Goal: Task Accomplishment & Management: Complete application form

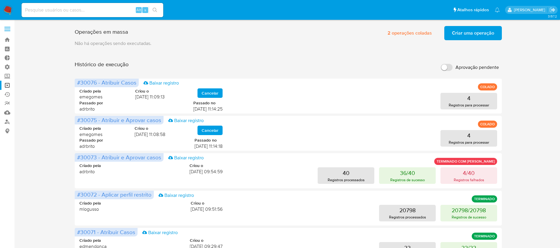
click at [487, 35] on span "Criar uma operação" at bounding box center [473, 33] width 42 height 13
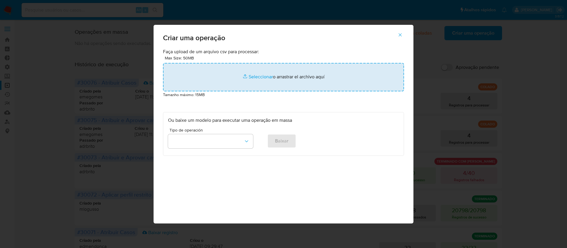
click at [252, 78] on input "file" at bounding box center [283, 77] width 241 height 28
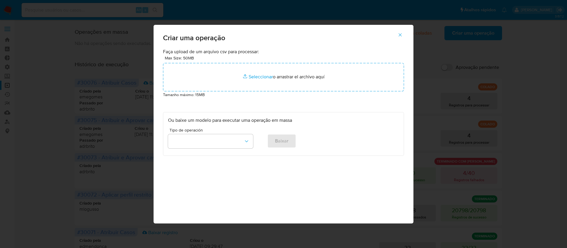
click at [403, 36] on button "button" at bounding box center [400, 35] width 21 height 14
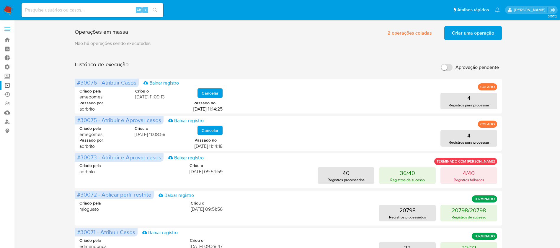
click at [454, 34] on span "Criar uma operação" at bounding box center [473, 33] width 42 height 13
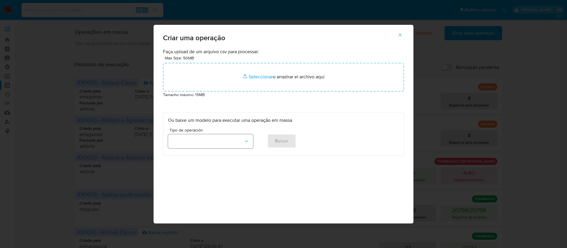
click at [246, 142] on icon "button" at bounding box center [247, 141] width 6 height 6
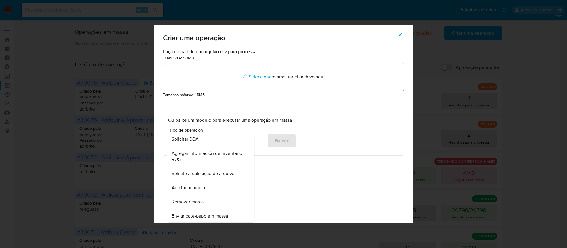
scroll to position [258, 0]
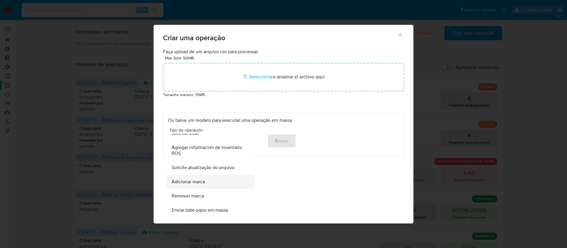
click at [198, 185] on span "Adicionar marca" at bounding box center [188, 182] width 33 height 6
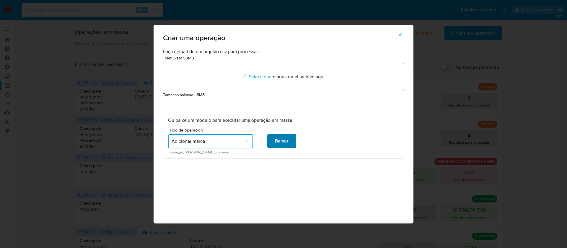
click at [284, 142] on span "Baixar" at bounding box center [282, 140] width 14 height 13
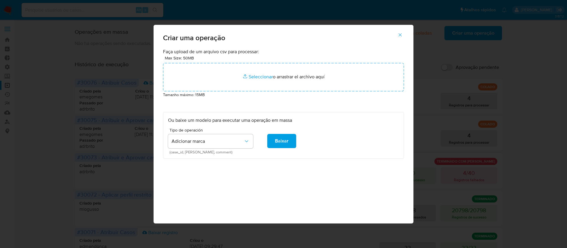
click at [401, 36] on icon "button" at bounding box center [400, 34] width 5 height 5
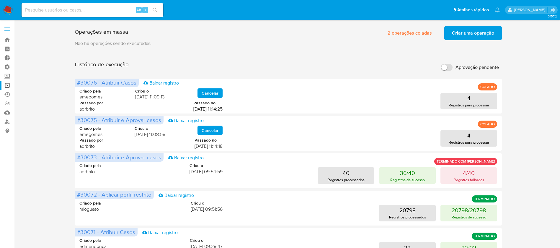
click at [445, 36] on button "Criar uma operação" at bounding box center [474, 33] width 58 height 14
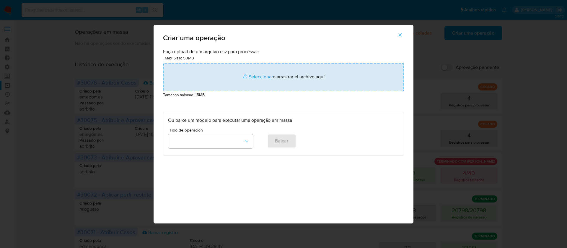
click at [256, 78] on input "file" at bounding box center [283, 77] width 241 height 28
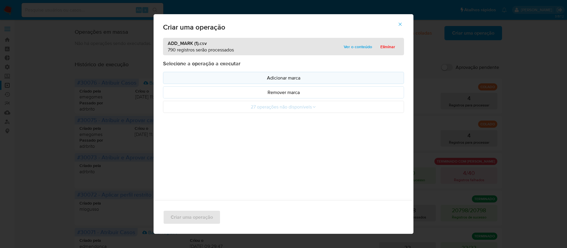
click at [259, 78] on p "Adicionar marca" at bounding box center [283, 77] width 231 height 7
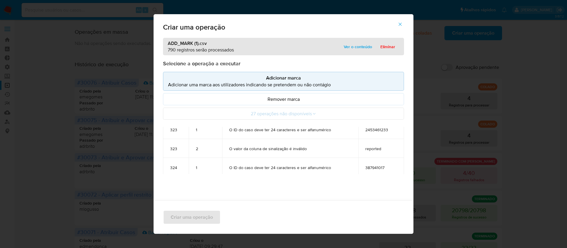
scroll to position [10827, 0]
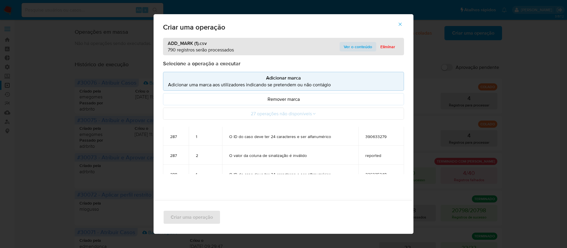
click at [357, 48] on span "Ver o conteúdo" at bounding box center [358, 47] width 28 height 8
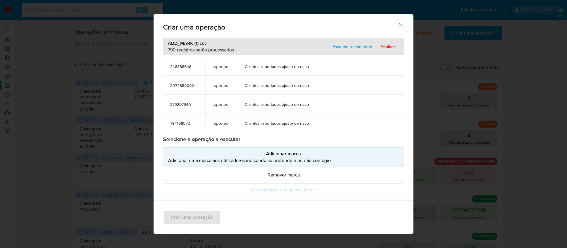
scroll to position [8825, 0]
click at [180, 67] on span "176620113" at bounding box center [184, 68] width 28 height 5
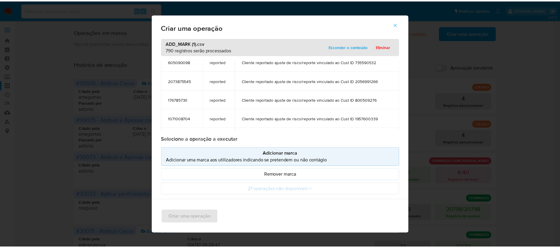
scroll to position [0, 0]
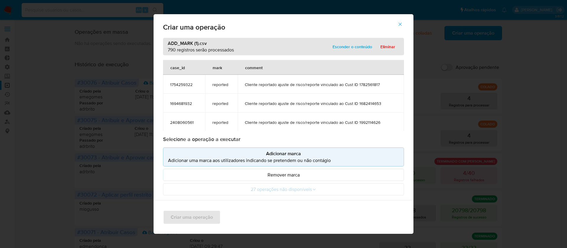
click at [294, 151] on p "Adicionar marca" at bounding box center [283, 153] width 231 height 7
click at [403, 22] on icon "button" at bounding box center [400, 24] width 5 height 5
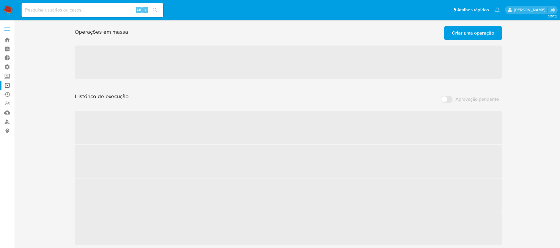
click at [477, 31] on span "Criar uma operação" at bounding box center [473, 33] width 42 height 13
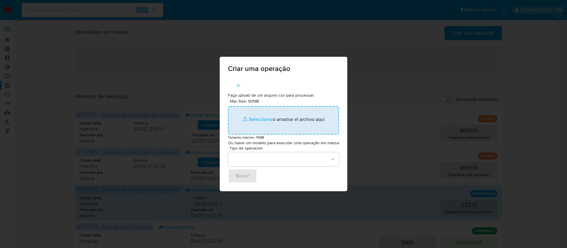
click at [259, 119] on input "Max Size: 50MB Seleccionar archivos" at bounding box center [283, 120] width 111 height 28
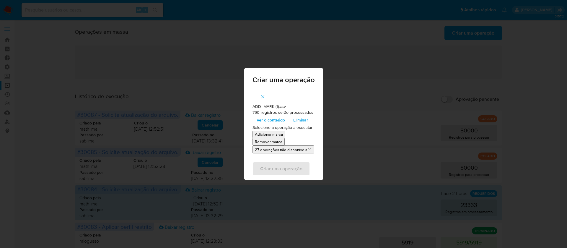
click at [267, 134] on p "Adicionar marca" at bounding box center [269, 134] width 28 height 6
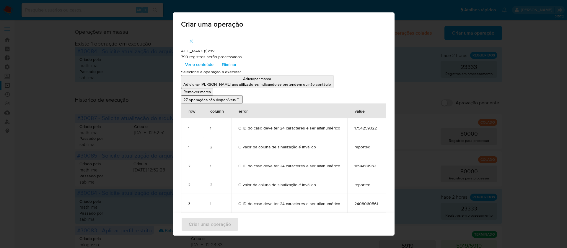
click at [190, 41] on icon "button" at bounding box center [191, 41] width 3 height 3
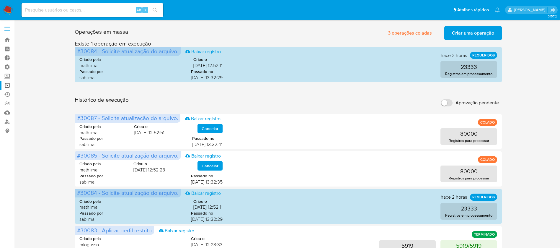
click at [463, 32] on span "Criar uma operação" at bounding box center [473, 33] width 42 height 13
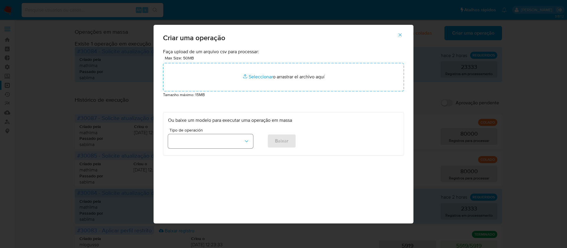
click at [246, 140] on icon "button" at bounding box center [247, 141] width 6 height 6
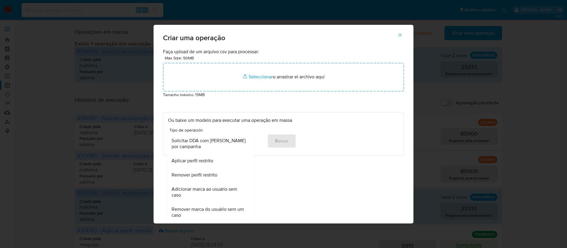
scroll to position [376, 0]
click at [206, 191] on span "Adicionar marca ao usuário sem caso" at bounding box center [209, 192] width 74 height 12
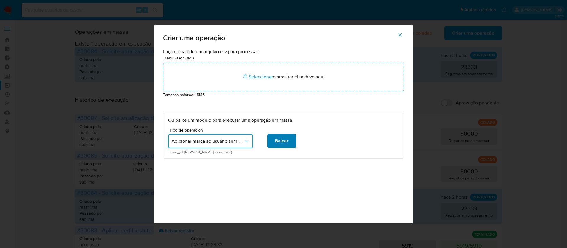
click at [286, 136] on span "Baixar" at bounding box center [282, 140] width 14 height 13
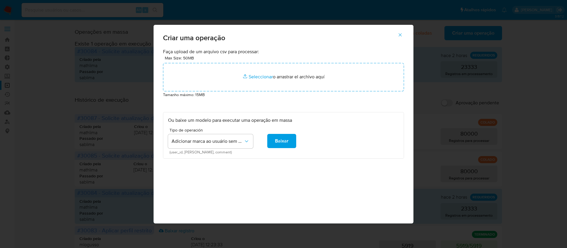
click at [400, 36] on icon "button" at bounding box center [400, 34] width 5 height 5
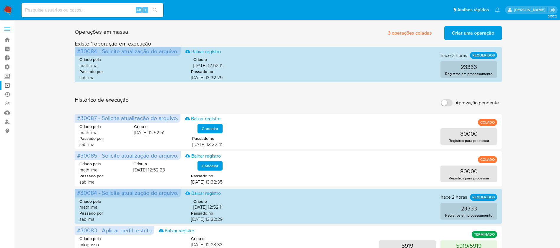
click at [470, 31] on span "Criar uma operação" at bounding box center [473, 33] width 42 height 13
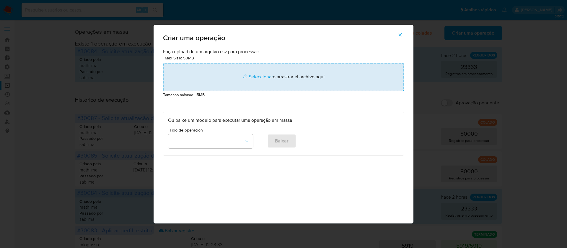
click at [267, 76] on input "file" at bounding box center [283, 77] width 241 height 28
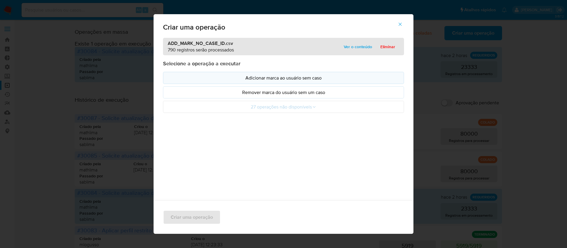
click at [285, 81] on p "Adicionar marca ao usuário sem caso" at bounding box center [283, 77] width 231 height 7
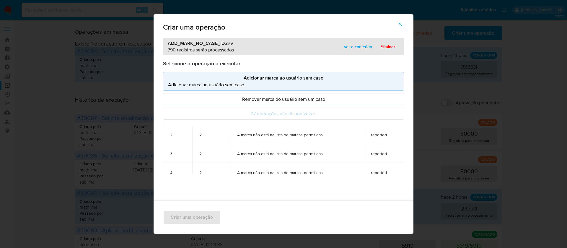
scroll to position [0, 0]
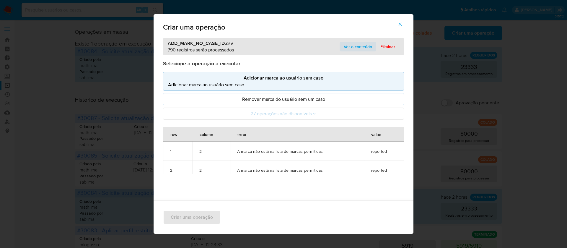
click at [350, 46] on span "Ver o conteúdo" at bounding box center [358, 47] width 28 height 8
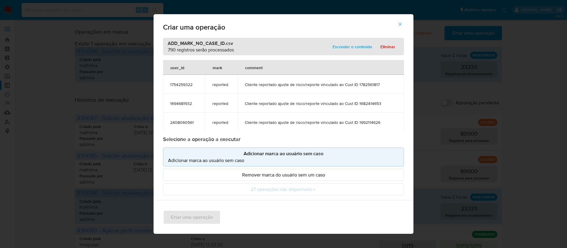
click at [401, 24] on icon "button" at bounding box center [400, 24] width 5 height 5
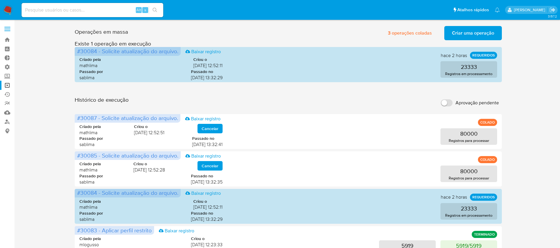
click at [455, 30] on span "Criar uma operação" at bounding box center [473, 33] width 42 height 13
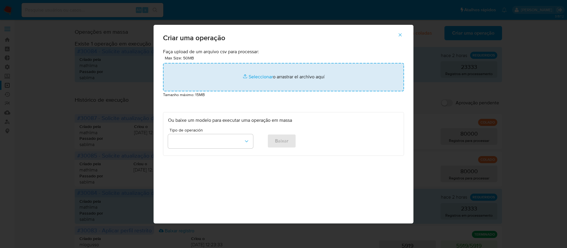
click at [253, 75] on input "file" at bounding box center [283, 77] width 241 height 28
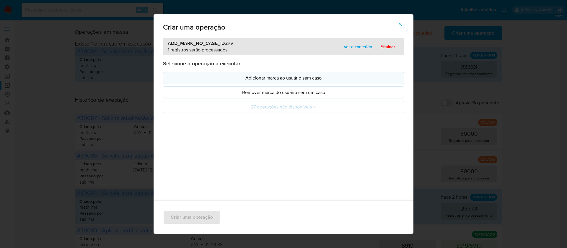
click at [307, 80] on p "Adicionar marca ao usuário sem caso" at bounding box center [283, 77] width 231 height 7
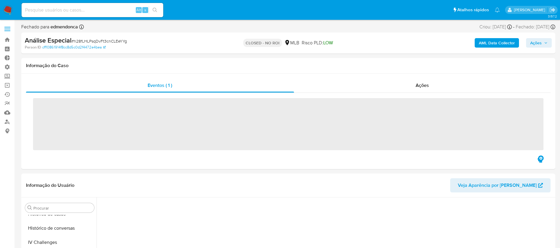
scroll to position [264, 0]
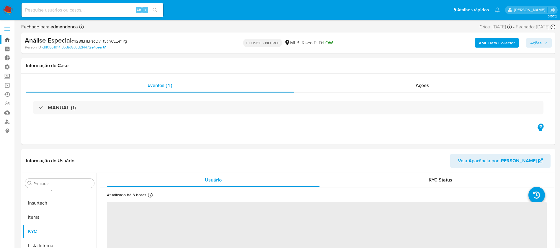
select select "10"
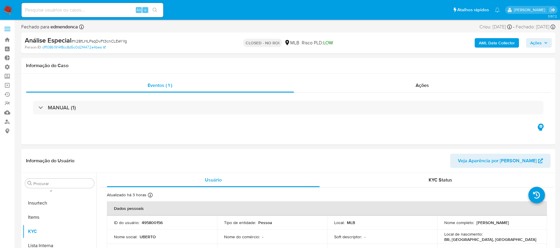
click at [58, 9] on input at bounding box center [93, 10] width 142 height 8
paste input "190987758"
type input "190987758"
click at [154, 10] on icon "search-icon" at bounding box center [155, 10] width 5 height 5
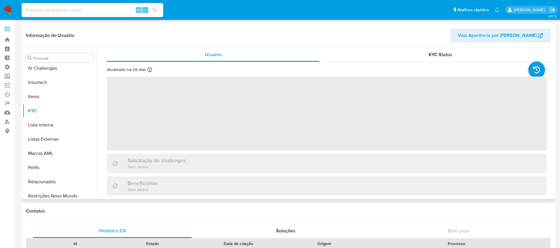
scroll to position [264, 0]
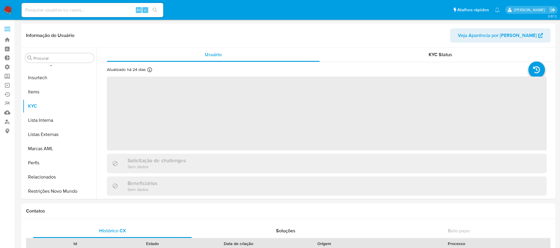
select select "10"
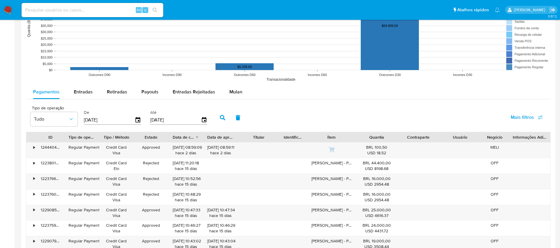
scroll to position [452, 0]
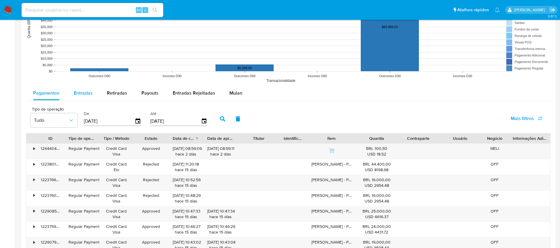
click at [82, 91] on span "Entradas" at bounding box center [83, 92] width 19 height 7
select select "10"
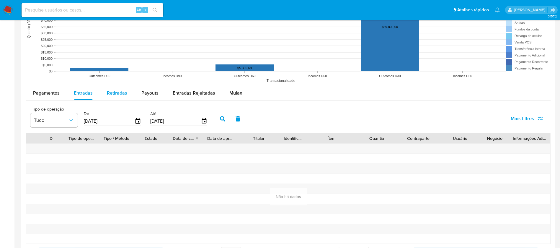
click at [123, 93] on span "Retiradas" at bounding box center [117, 92] width 20 height 7
select select "10"
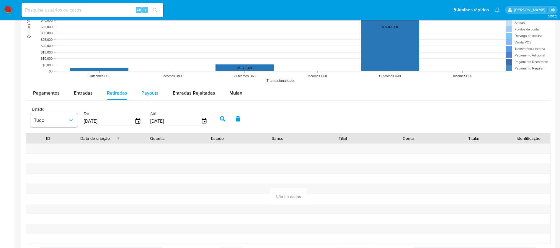
click at [146, 94] on span "Payouts" at bounding box center [149, 92] width 17 height 7
select select "10"
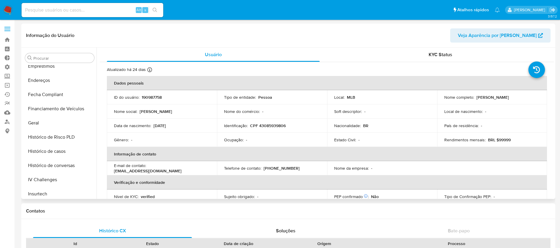
scroll to position [143, 0]
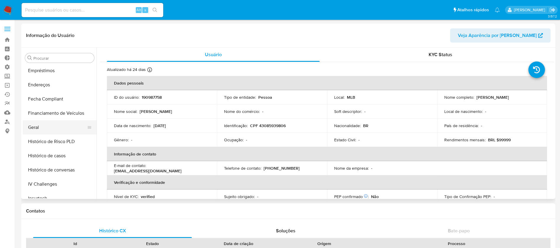
click at [57, 127] on button "Geral" at bounding box center [57, 127] width 69 height 14
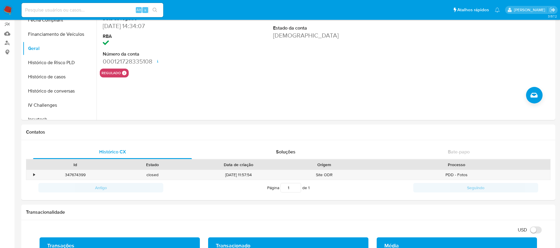
scroll to position [0, 0]
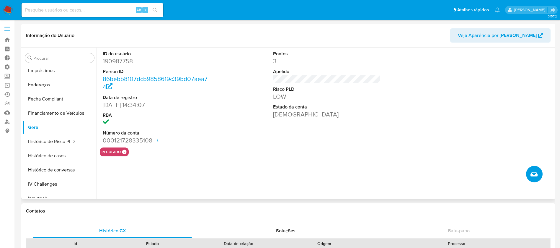
click at [531, 178] on button "Criar caso manual" at bounding box center [534, 174] width 17 height 17
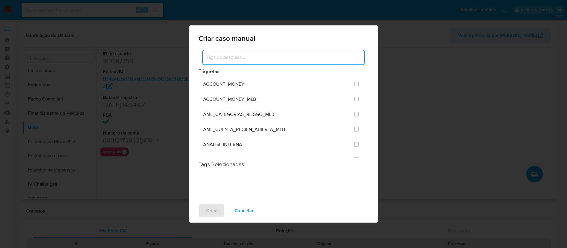
click at [291, 56] on input at bounding box center [283, 57] width 161 height 8
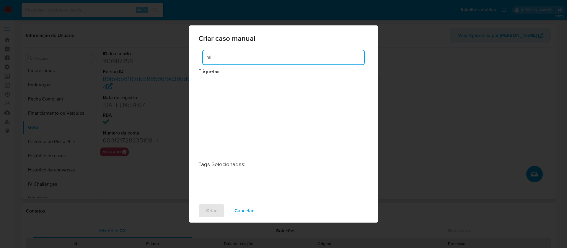
type input "m"
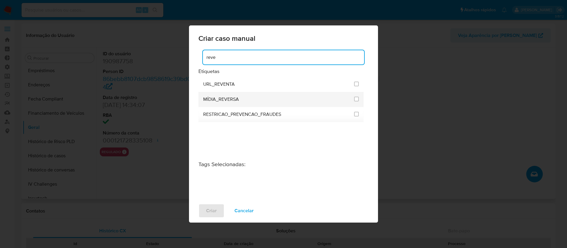
type input "reve"
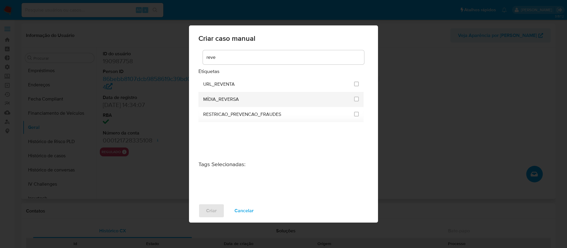
click at [356, 102] on div at bounding box center [356, 99] width 5 height 6
click at [359, 100] on li "MÍDIA_REVERSA" at bounding box center [280, 99] width 165 height 15
click at [357, 99] on input "3252" at bounding box center [356, 99] width 5 height 5
checkbox input "true"
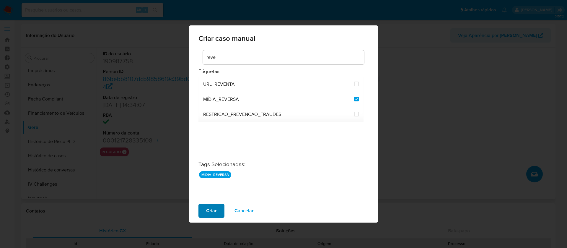
click at [207, 207] on span "Criar" at bounding box center [211, 210] width 11 height 13
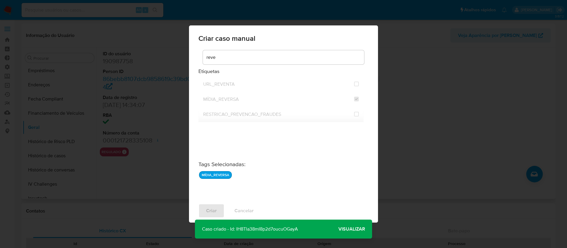
click at [283, 224] on p "Caso criado - Id: IH8Tla38mI8p2d7oucuOGayA" at bounding box center [250, 228] width 110 height 19
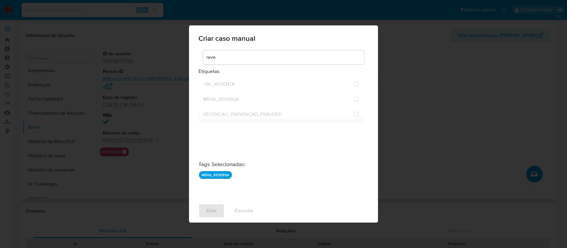
checkbox input "false"
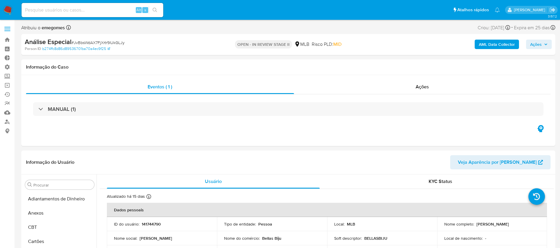
select select "10"
click at [6, 40] on link "Bandeja" at bounding box center [35, 39] width 70 height 9
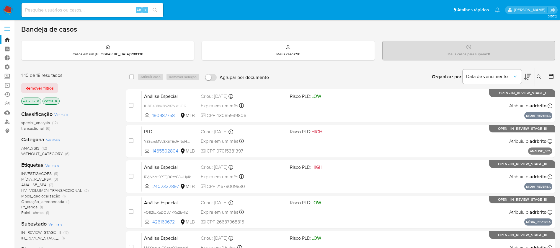
click at [539, 75] on icon at bounding box center [539, 76] width 5 height 5
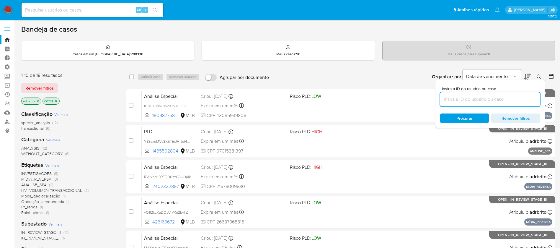
click at [493, 96] on input at bounding box center [490, 99] width 100 height 8
type input "IH8Tla38mI8p2d7oucuOGayA"
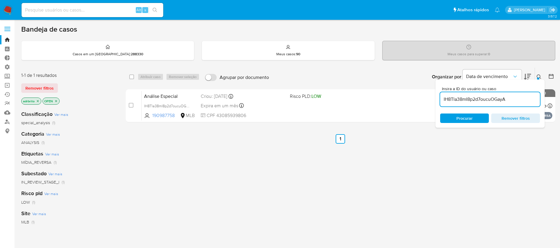
click at [271, 169] on div "select-all-cases-checkbox Atribuir caso Remover seleção Agrupar por documento O…" at bounding box center [341, 201] width 430 height 268
click at [537, 77] on icon at bounding box center [539, 76] width 5 height 5
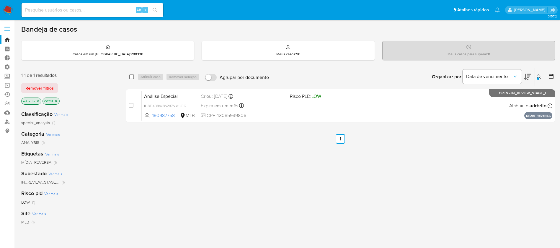
click at [133, 77] on input "checkbox" at bounding box center [131, 76] width 5 height 5
checkbox input "true"
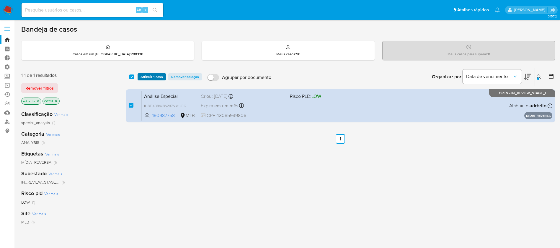
click at [146, 77] on span "Atribuir 1 caso" at bounding box center [152, 77] width 22 height 6
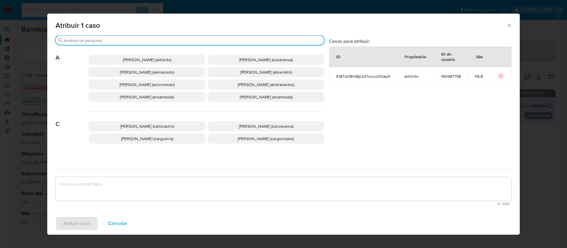
click at [153, 40] on input "Procurar" at bounding box center [193, 40] width 258 height 5
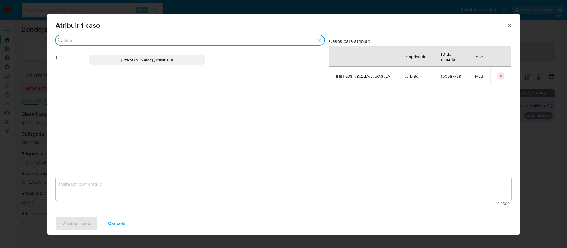
type input "laisa"
click at [141, 60] on span "[PERSON_NAME] (lfelismino)" at bounding box center [146, 60] width 51 height 6
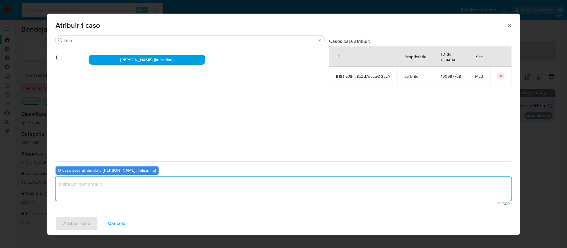
click at [121, 192] on textarea "assign-modal" at bounding box center [284, 189] width 456 height 24
type textarea "ok"
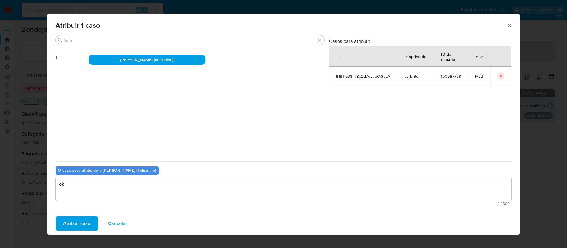
click at [81, 224] on span "Atribuir caso" at bounding box center [76, 223] width 27 height 13
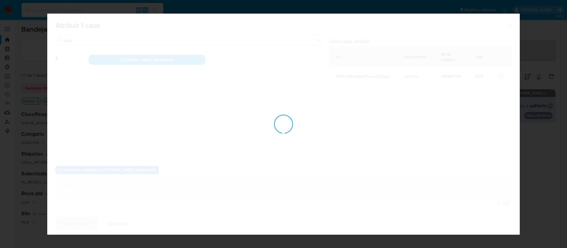
checkbox input "false"
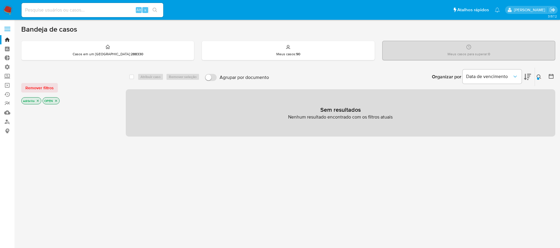
click at [38, 101] on icon "close-filter" at bounding box center [38, 101] width 2 height 2
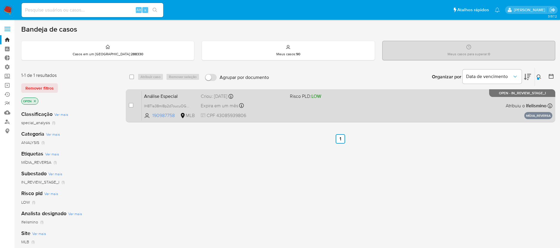
click at [223, 102] on span "Expira em um mês" at bounding box center [220, 105] width 38 height 6
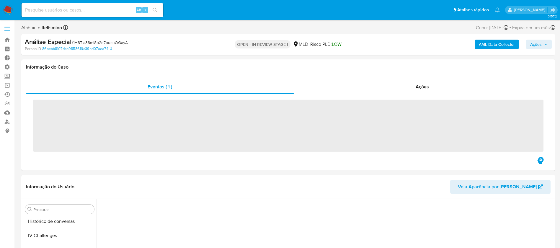
scroll to position [264, 0]
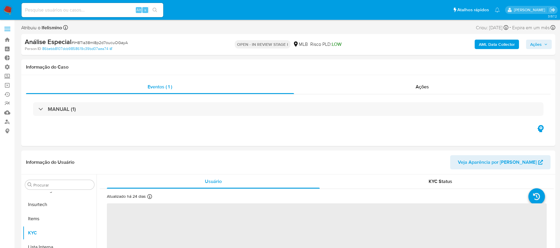
click at [546, 45] on icon "button" at bounding box center [546, 45] width 4 height 4
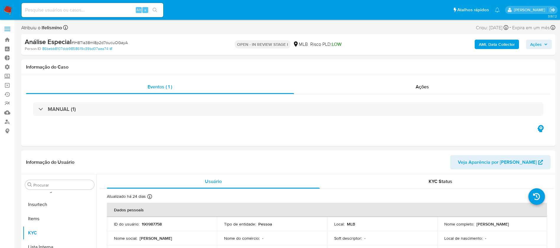
select select "10"
click at [541, 44] on span "Ações" at bounding box center [536, 44] width 12 height 9
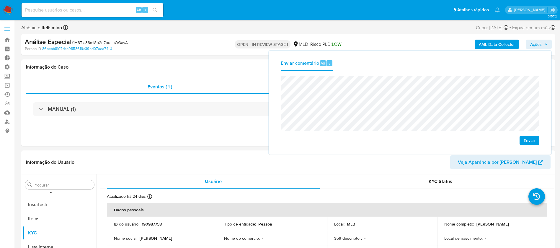
click at [531, 139] on span "Enviar" at bounding box center [530, 140] width 12 height 8
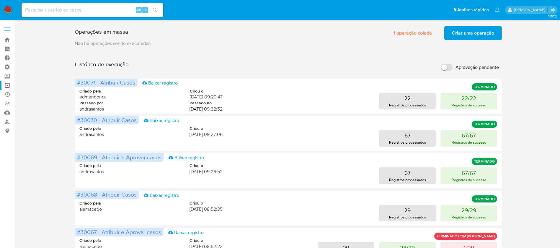
click at [481, 32] on span "Criar uma operação" at bounding box center [473, 33] width 42 height 13
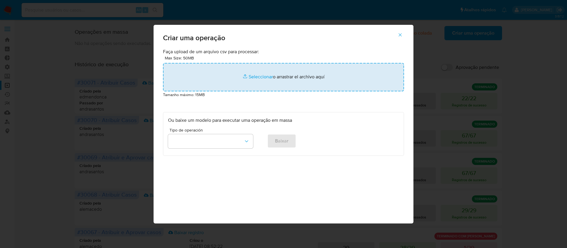
click at [260, 79] on input "file" at bounding box center [283, 77] width 241 height 28
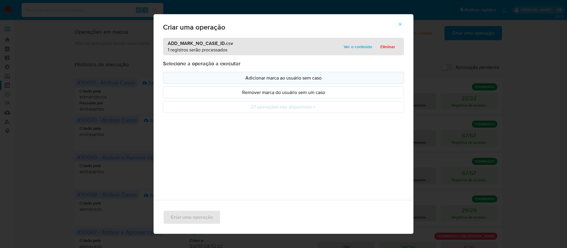
click at [293, 76] on p "Adicionar marca ao usuário sem caso" at bounding box center [283, 77] width 231 height 7
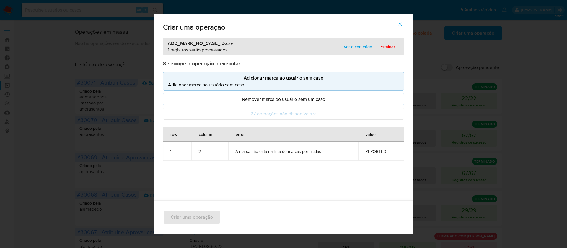
click at [402, 24] on icon "button" at bounding box center [400, 24] width 3 height 3
